Goal: Transaction & Acquisition: Purchase product/service

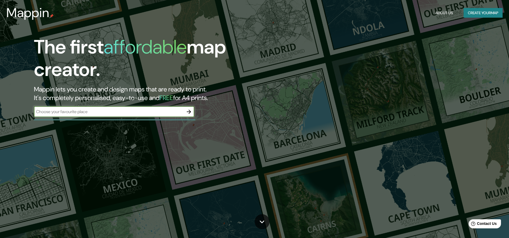
click at [89, 111] on input "text" at bounding box center [109, 111] width 150 height 6
type input "vigo"
click at [191, 112] on icon "button" at bounding box center [189, 111] width 6 height 6
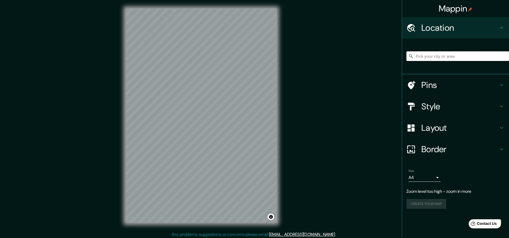
click at [429, 59] on input "Pick your city or area" at bounding box center [457, 56] width 103 height 10
click at [434, 16] on div "Mappin" at bounding box center [455, 8] width 107 height 17
click at [437, 24] on h4 "Location" at bounding box center [459, 27] width 77 height 11
click at [417, 183] on div "Size A4 single Zoom level too high - zoom in more Create your map" at bounding box center [455, 190] width 98 height 46
click at [422, 178] on body "Mappin Location Pins Style Layout Border Choose a border. Hint : you can make l…" at bounding box center [254, 119] width 509 height 238
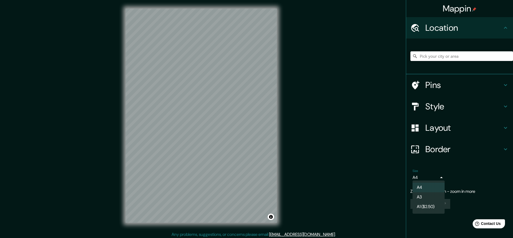
click at [427, 195] on li "A3" at bounding box center [428, 197] width 32 height 10
type input "a4"
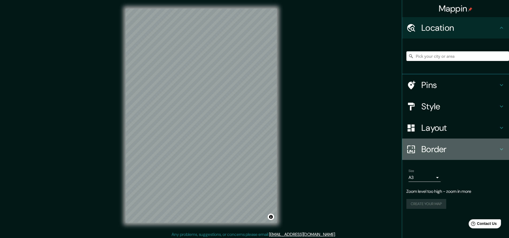
click at [419, 147] on div at bounding box center [413, 148] width 15 height 9
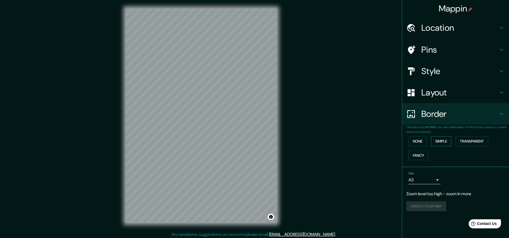
click at [437, 140] on button "Simple" at bounding box center [441, 141] width 20 height 10
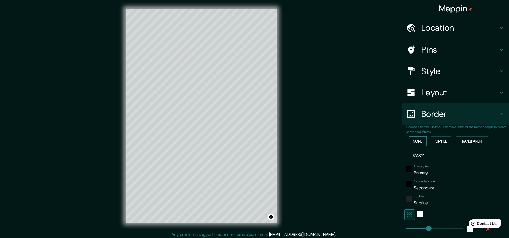
click at [413, 139] on button "None" at bounding box center [417, 141] width 18 height 10
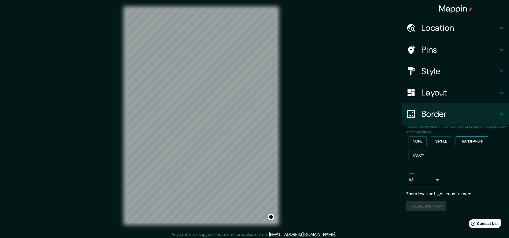
click at [468, 141] on button "Transparent" at bounding box center [471, 141] width 33 height 10
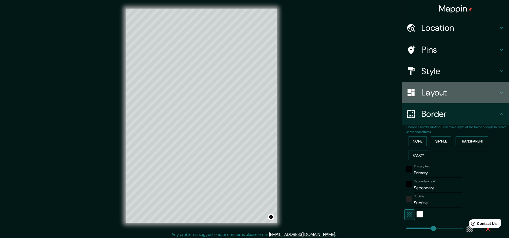
click at [434, 97] on div "Layout" at bounding box center [455, 92] width 107 height 21
type input "272"
type input "45"
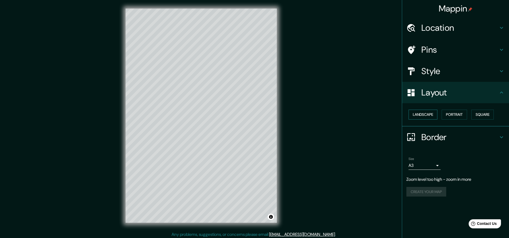
click at [424, 113] on button "Landscape" at bounding box center [422, 114] width 29 height 10
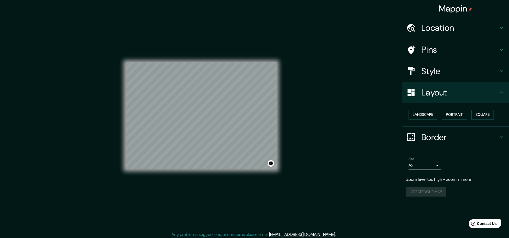
click at [427, 69] on h4 "Style" at bounding box center [459, 71] width 77 height 11
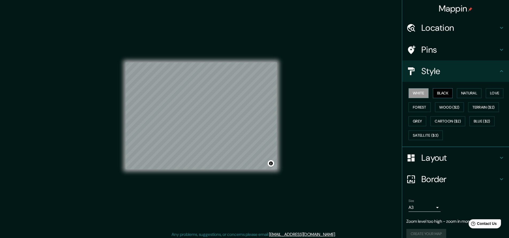
click at [433, 93] on button "Black" at bounding box center [443, 93] width 20 height 10
click at [417, 96] on button "White" at bounding box center [418, 93] width 20 height 10
click at [460, 91] on button "Natural" at bounding box center [469, 93] width 25 height 10
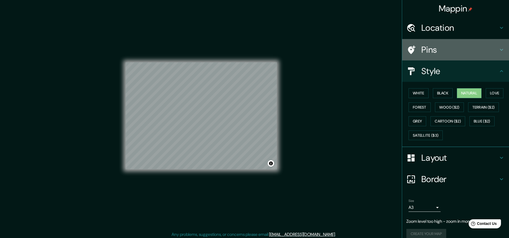
click at [422, 52] on h4 "Pins" at bounding box center [459, 49] width 77 height 11
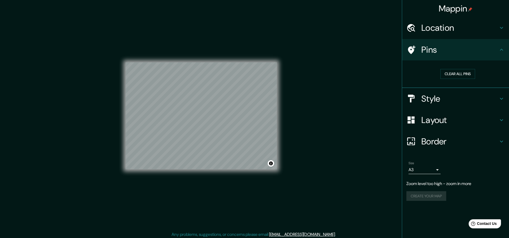
click at [421, 28] on h4 "Location" at bounding box center [459, 27] width 77 height 11
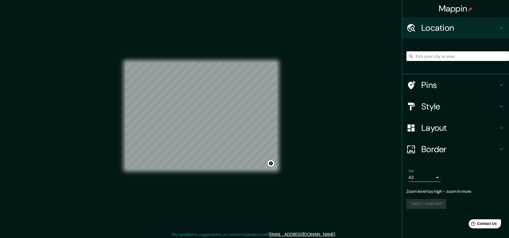
click at [420, 56] on input "Pick your city or area" at bounding box center [457, 56] width 103 height 10
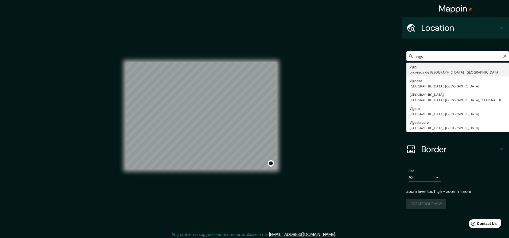
type input "Vigo, provincia de Pontevedra, España"
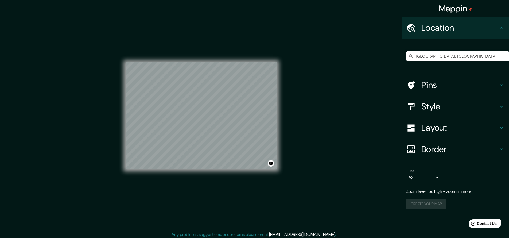
scroll to position [2, 0]
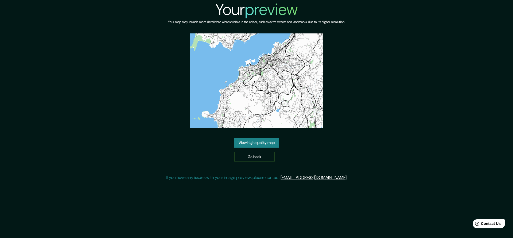
click at [251, 142] on link "View high quality map" at bounding box center [256, 143] width 45 height 10
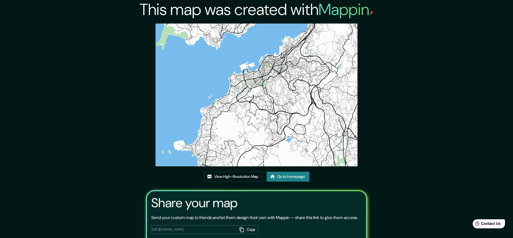
click at [180, 97] on img at bounding box center [256, 94] width 202 height 143
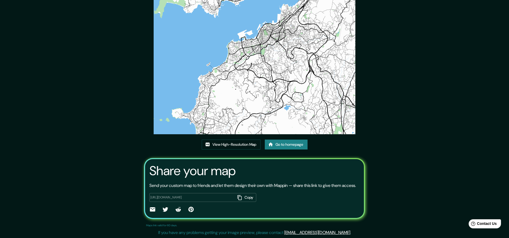
scroll to position [29, 0]
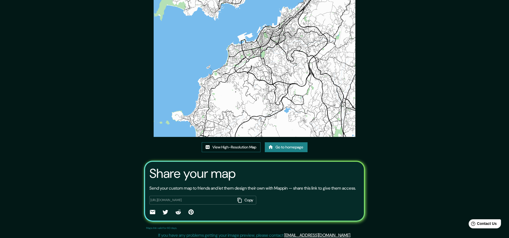
click at [218, 146] on link "View High-Resolution Map" at bounding box center [231, 147] width 59 height 10
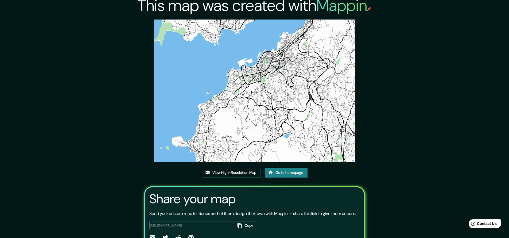
scroll to position [38, 0]
